Goal: Information Seeking & Learning: Learn about a topic

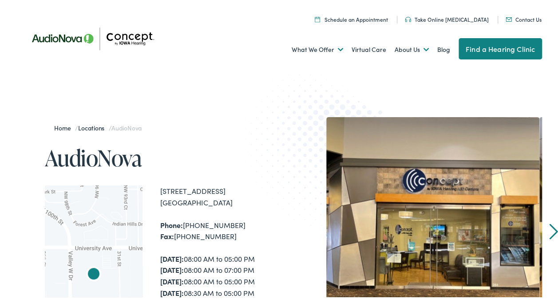
click at [550, 228] on link "Next" at bounding box center [554, 230] width 8 height 16
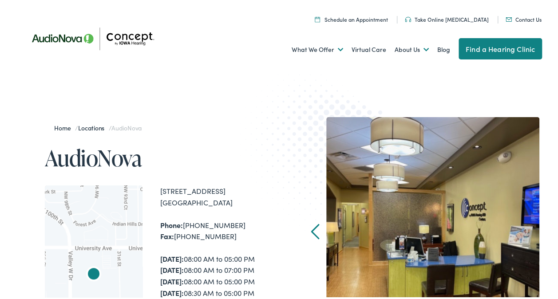
click at [548, 228] on div "Home / Locations / AudioNova AudioNova ← Move left → Move right ↑ Move up ↓ Mov…" at bounding box center [282, 292] width 565 height 443
click at [311, 231] on link "Prev" at bounding box center [315, 230] width 8 height 16
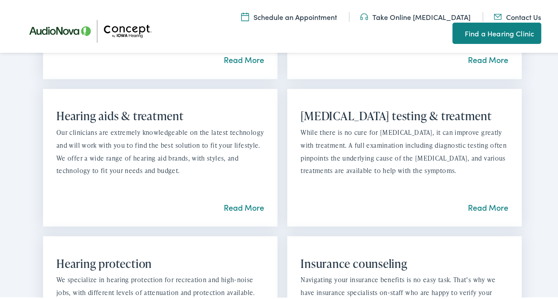
scroll to position [711, 0]
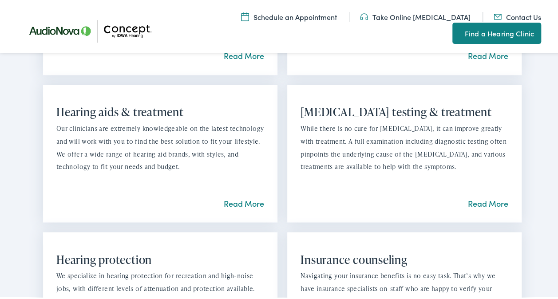
click at [234, 207] on link "Read More" at bounding box center [244, 201] width 40 height 11
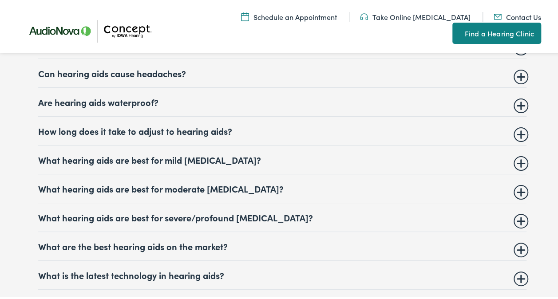
scroll to position [4132, 0]
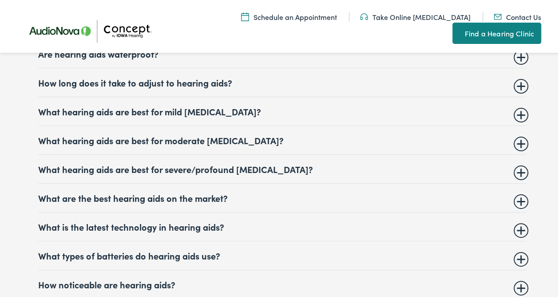
click at [517, 162] on summary "What hearing aids are best for severe/profound hearing loss?" at bounding box center [282, 167] width 489 height 11
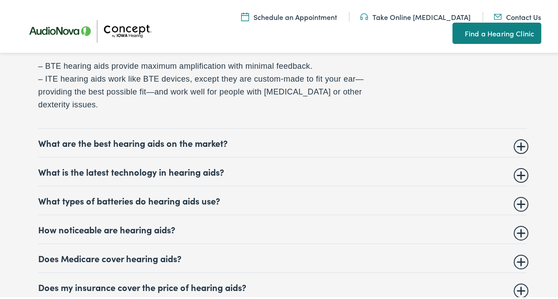
scroll to position [4310, 0]
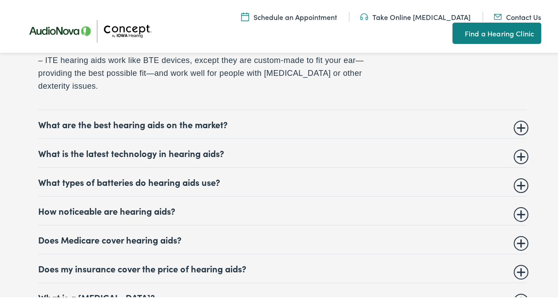
click at [516, 233] on summary "Does Medicare cover hearing aids?" at bounding box center [282, 238] width 489 height 11
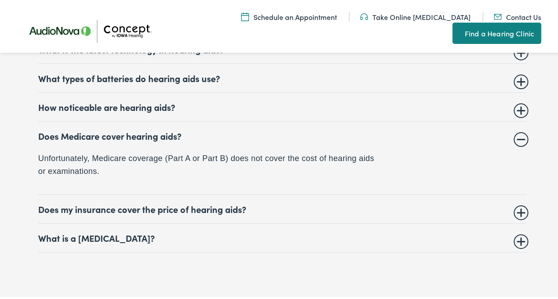
scroll to position [4298, 0]
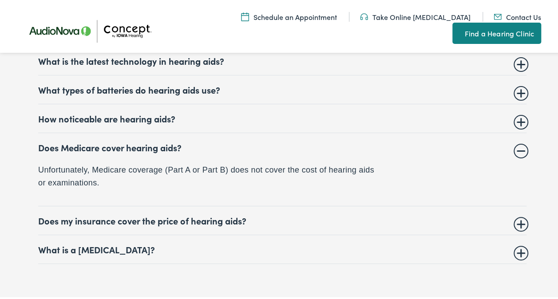
click at [517, 140] on summary "Does Medicare cover hearing aids?" at bounding box center [282, 145] width 489 height 11
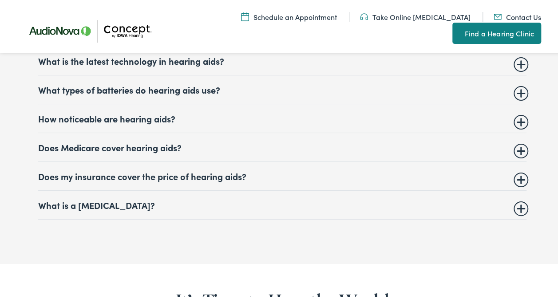
click at [518, 169] on summary "Does my insurance cover the price of hearing aids?" at bounding box center [282, 174] width 489 height 11
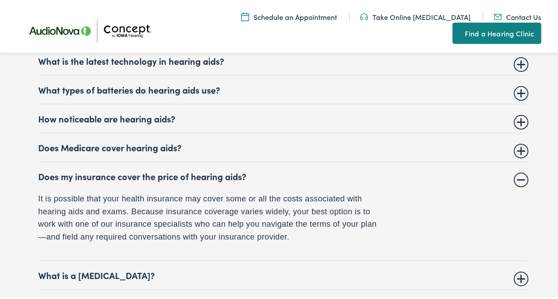
click at [520, 169] on summary "Does my insurance cover the price of hearing aids?" at bounding box center [282, 174] width 489 height 11
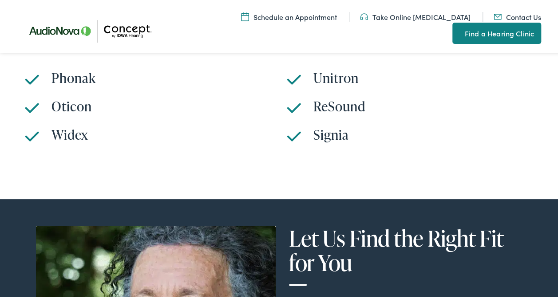
scroll to position [2710, 0]
